Goal: Check status: Check status

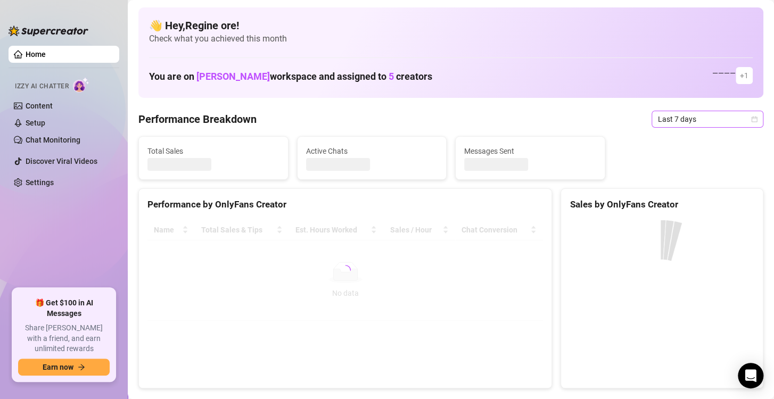
click at [706, 123] on span "Last 7 days" at bounding box center [707, 119] width 99 height 16
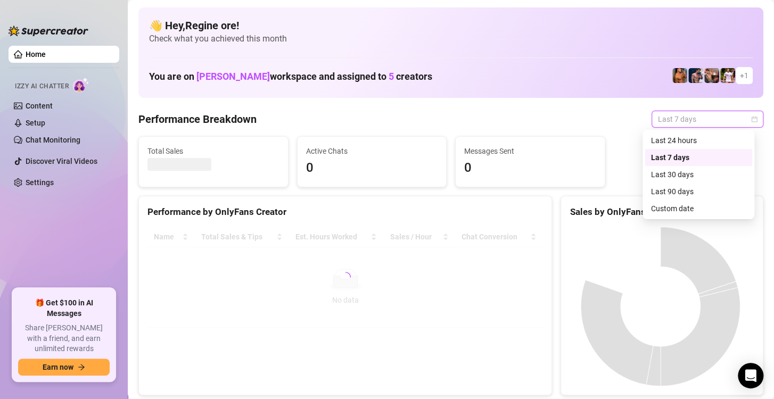
click at [678, 207] on div "Sales by OnlyFans Creator" at bounding box center [662, 212] width 185 height 14
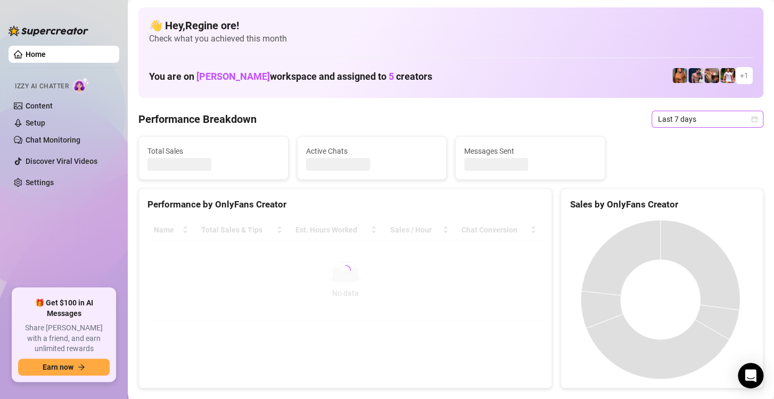
click at [713, 112] on span "Last 7 days" at bounding box center [707, 119] width 99 height 16
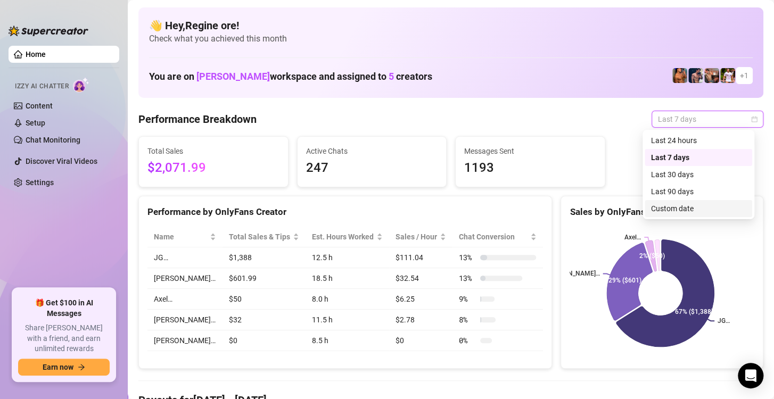
click at [680, 207] on div "Custom date" at bounding box center [698, 209] width 95 height 12
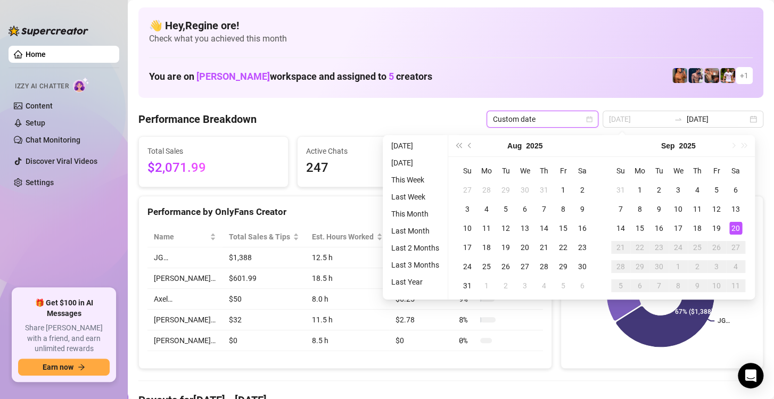
type input "[DATE]"
click at [740, 228] on div "20" at bounding box center [735, 228] width 13 height 13
click at [738, 227] on div "20" at bounding box center [735, 228] width 13 height 13
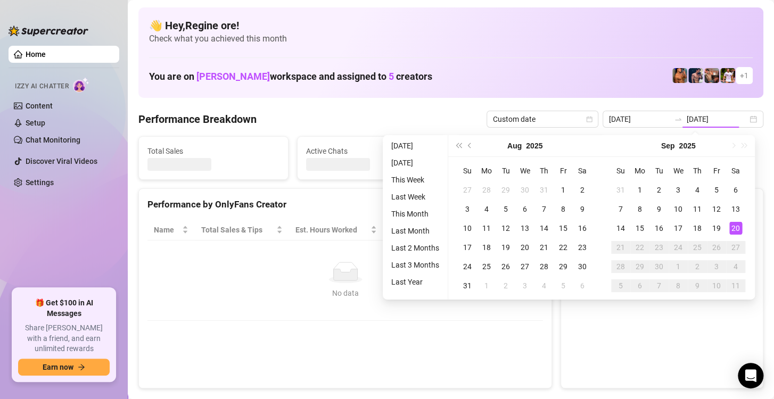
type input "[DATE]"
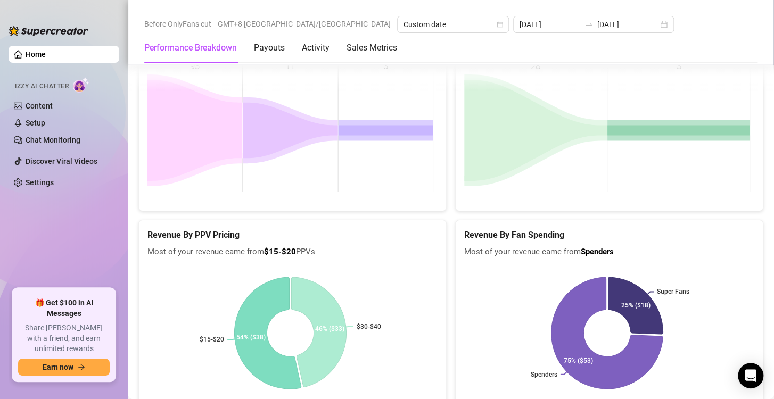
scroll to position [1665, 0]
